Goal: Book appointment/travel/reservation

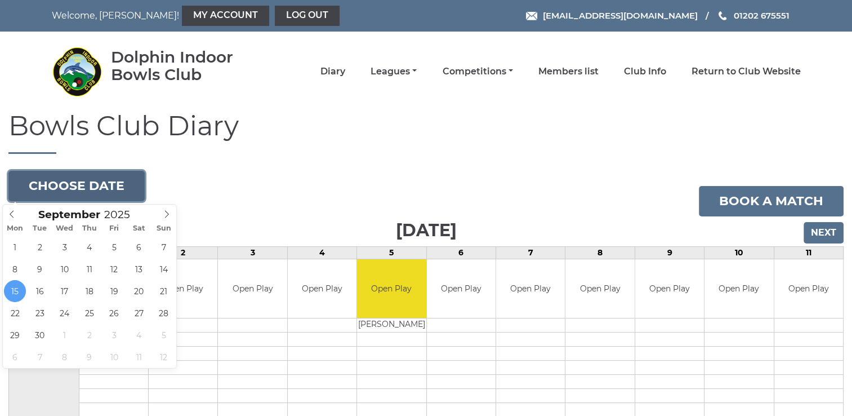
click at [101, 190] on button "Choose date" at bounding box center [76, 186] width 136 height 30
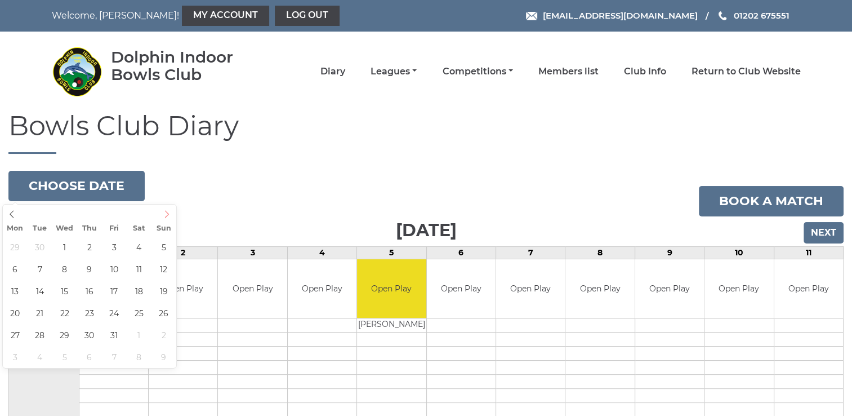
click at [165, 215] on icon at bounding box center [167, 214] width 8 height 8
type input "2026"
click at [165, 215] on icon at bounding box center [167, 214] width 8 height 8
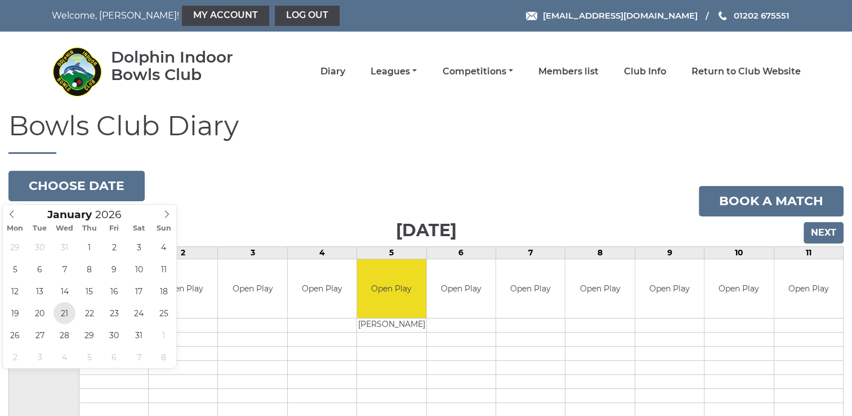
type input "[DATE]"
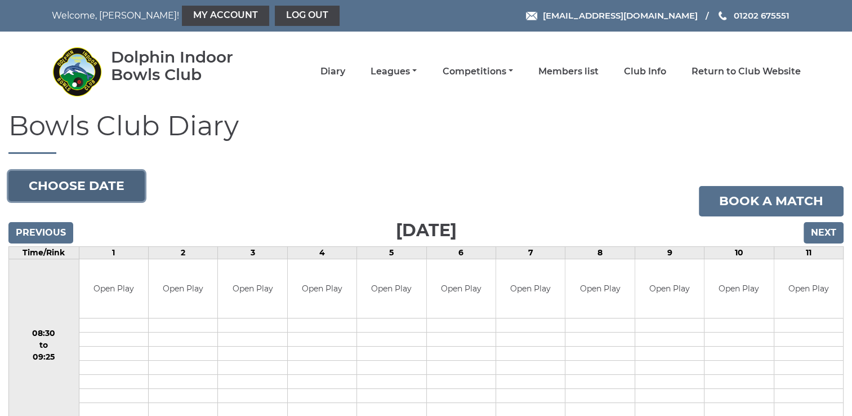
click at [70, 188] on button "Choose date" at bounding box center [76, 186] width 136 height 30
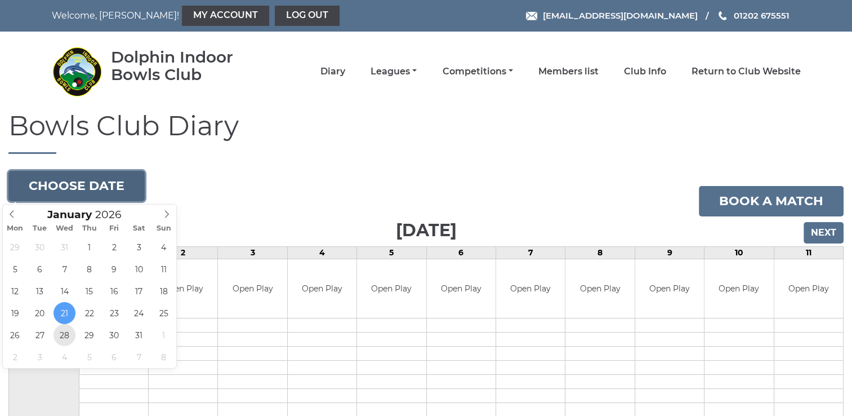
type input "[DATE]"
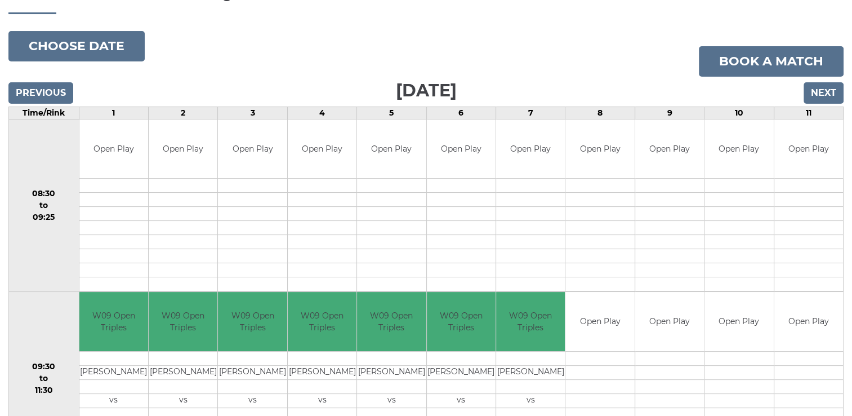
scroll to position [56, 0]
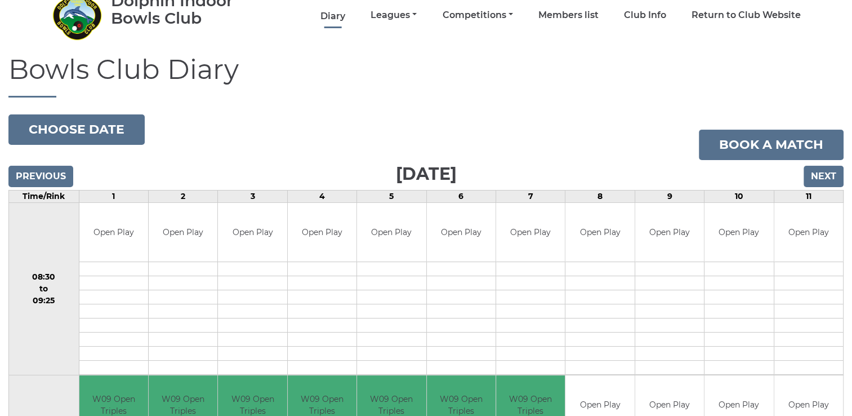
click at [326, 17] on link "Diary" at bounding box center [333, 16] width 25 height 12
